Goal: Navigation & Orientation: Find specific page/section

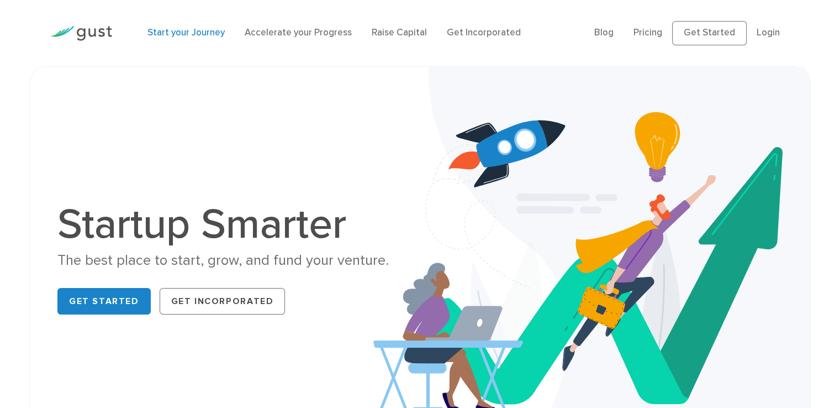
click at [198, 34] on link "Start your Journey" at bounding box center [186, 32] width 77 height 11
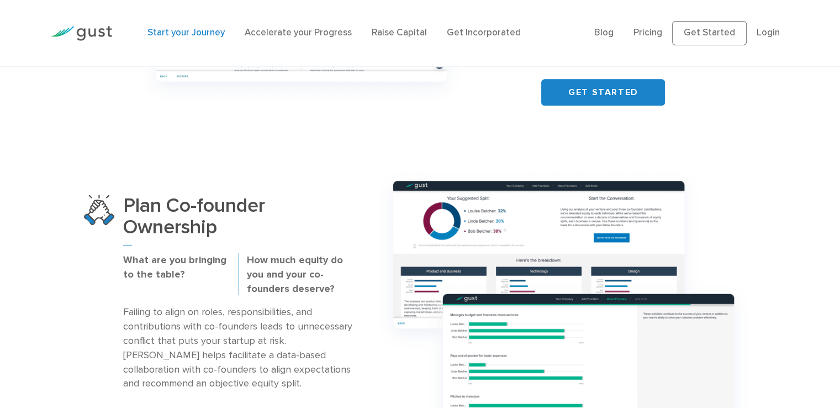
scroll to position [663, 0]
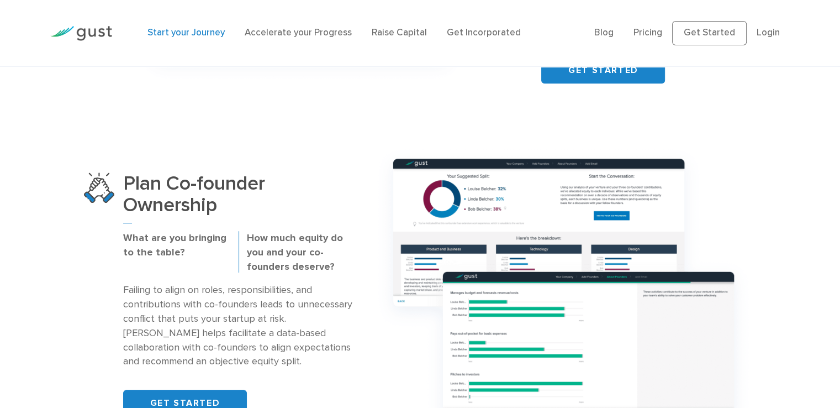
click at [98, 32] on img at bounding box center [81, 33] width 62 height 15
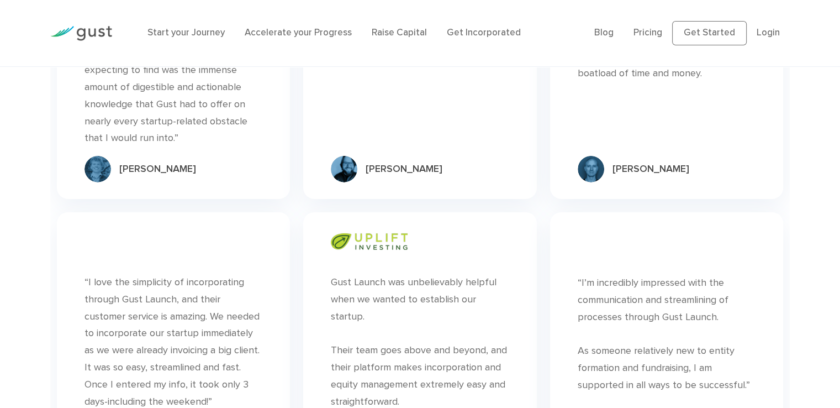
scroll to position [3529, 0]
